Goal: Task Accomplishment & Management: Use online tool/utility

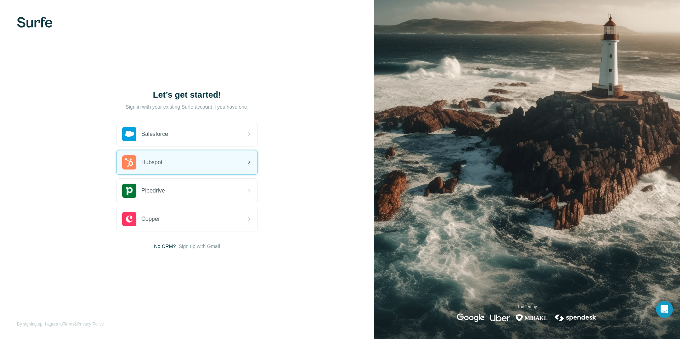
click at [189, 157] on div "Hubspot" at bounding box center [187, 163] width 141 height 24
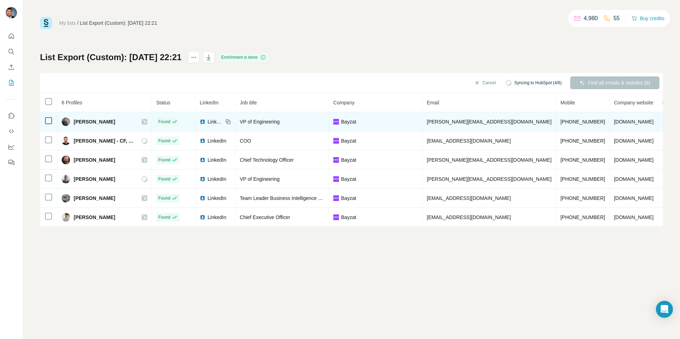
click at [131, 121] on div "[PERSON_NAME]" at bounding box center [105, 122] width 86 height 9
click at [142, 122] on div at bounding box center [145, 122] width 6 height 6
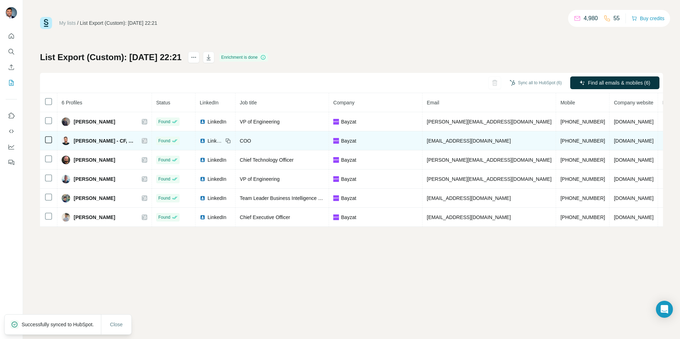
click at [142, 141] on icon at bounding box center [144, 141] width 4 height 6
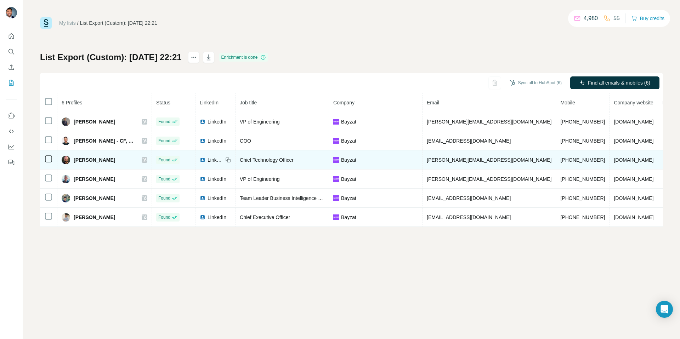
click at [142, 159] on icon at bounding box center [144, 160] width 4 height 4
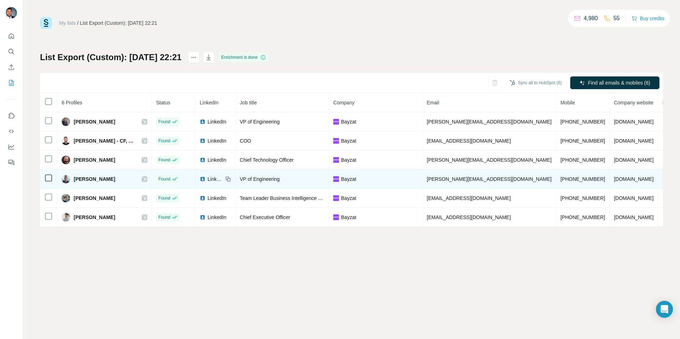
click at [142, 181] on div at bounding box center [145, 179] width 6 height 6
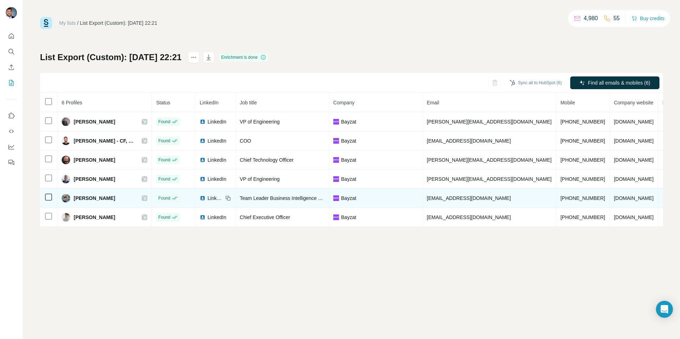
click at [142, 196] on icon at bounding box center [144, 199] width 4 height 6
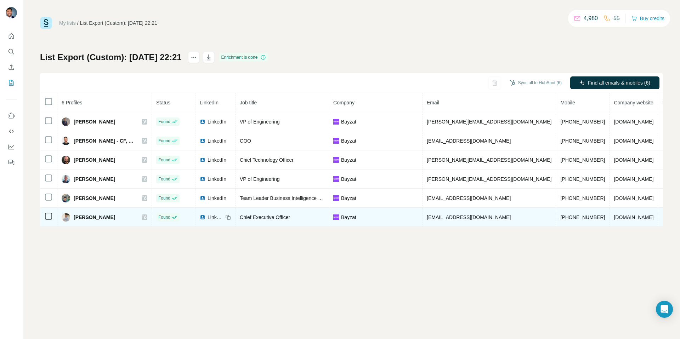
click at [142, 216] on icon at bounding box center [144, 217] width 4 height 4
